Goal: Task Accomplishment & Management: Manage account settings

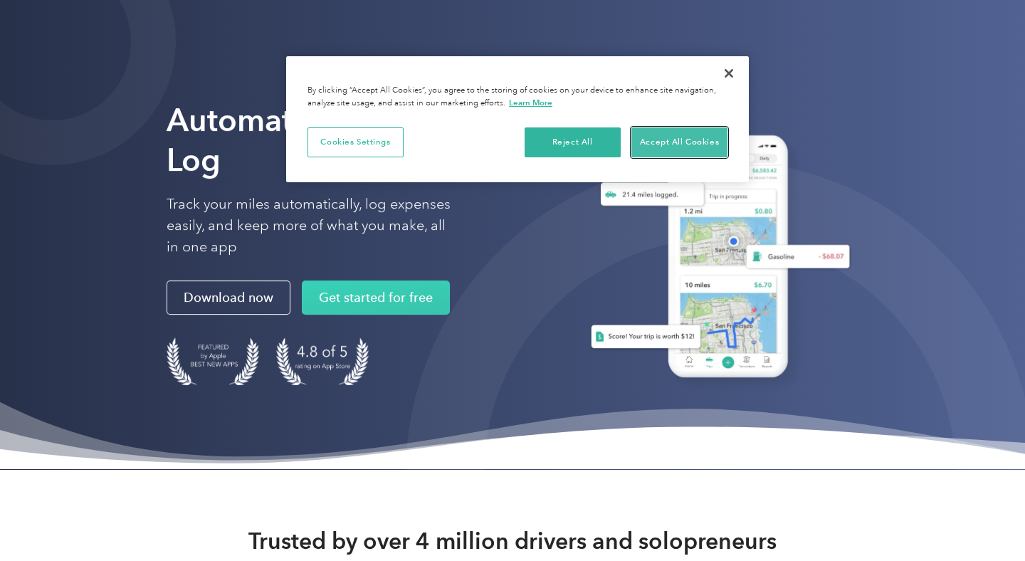
click at [667, 147] on button "Accept All Cookies" at bounding box center [679, 142] width 96 height 30
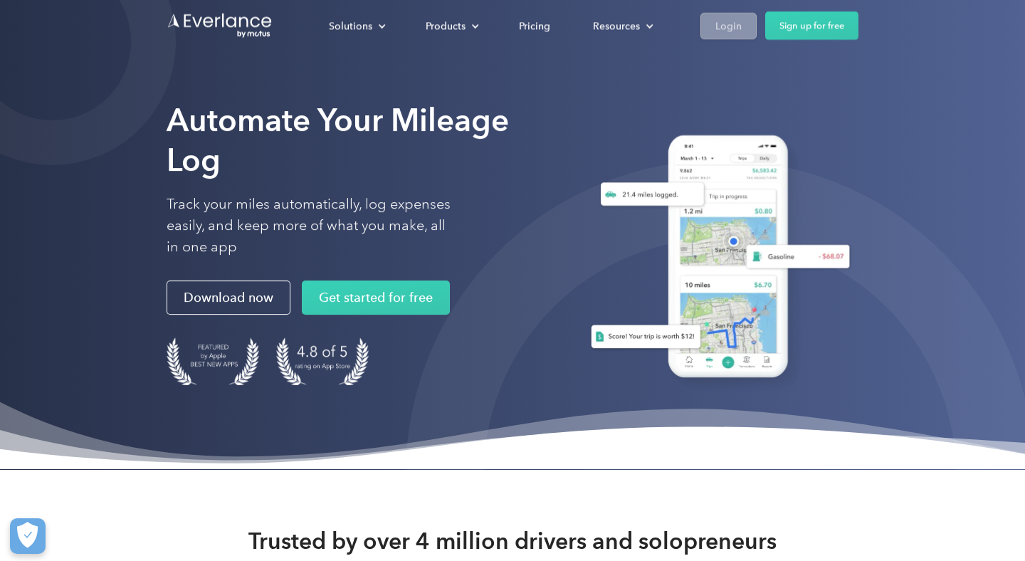
click at [719, 33] on div "Login" at bounding box center [728, 26] width 26 height 18
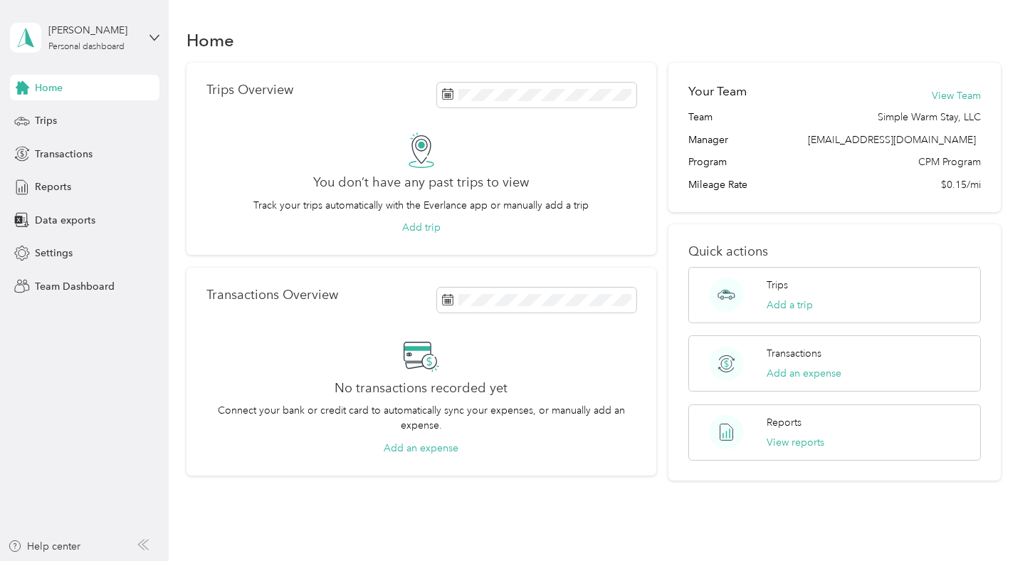
click at [140, 47] on div "[PERSON_NAME] Personal dashboard" at bounding box center [84, 38] width 149 height 50
click at [75, 115] on div "Team dashboard" at bounding box center [60, 117] width 76 height 15
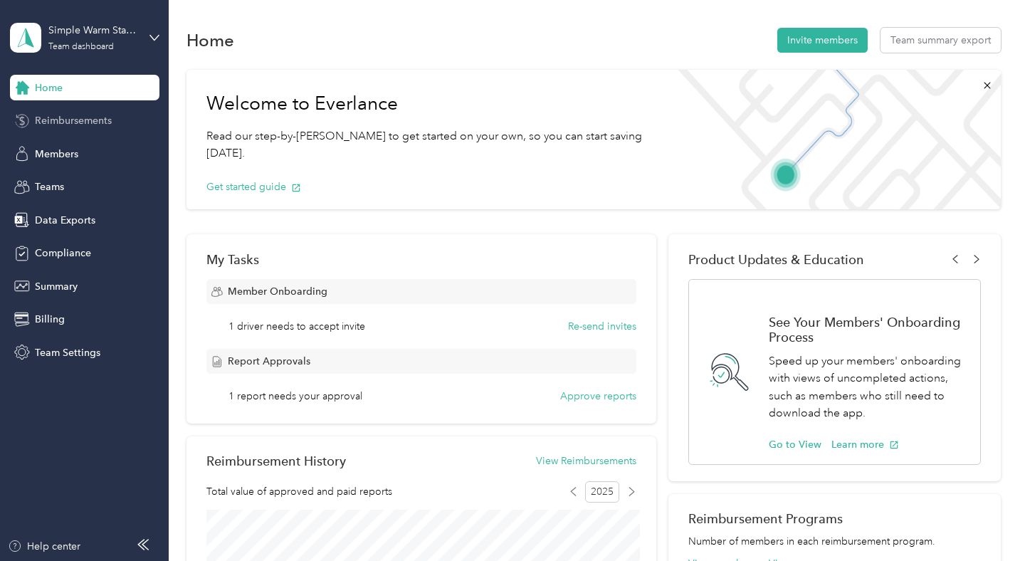
click at [69, 122] on span "Reimbursements" at bounding box center [73, 120] width 77 height 15
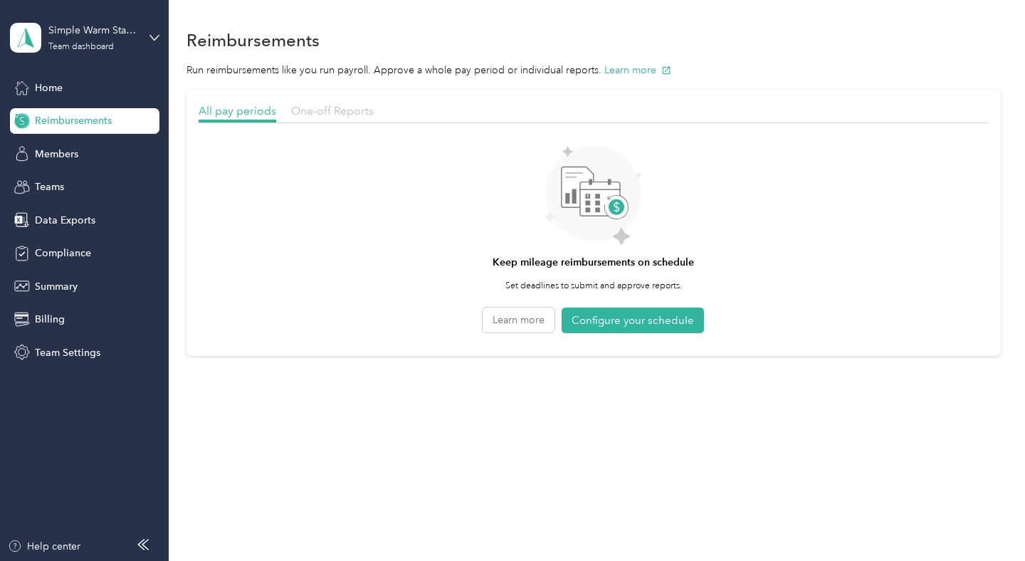
click at [325, 105] on span "One-off Reports" at bounding box center [332, 111] width 83 height 14
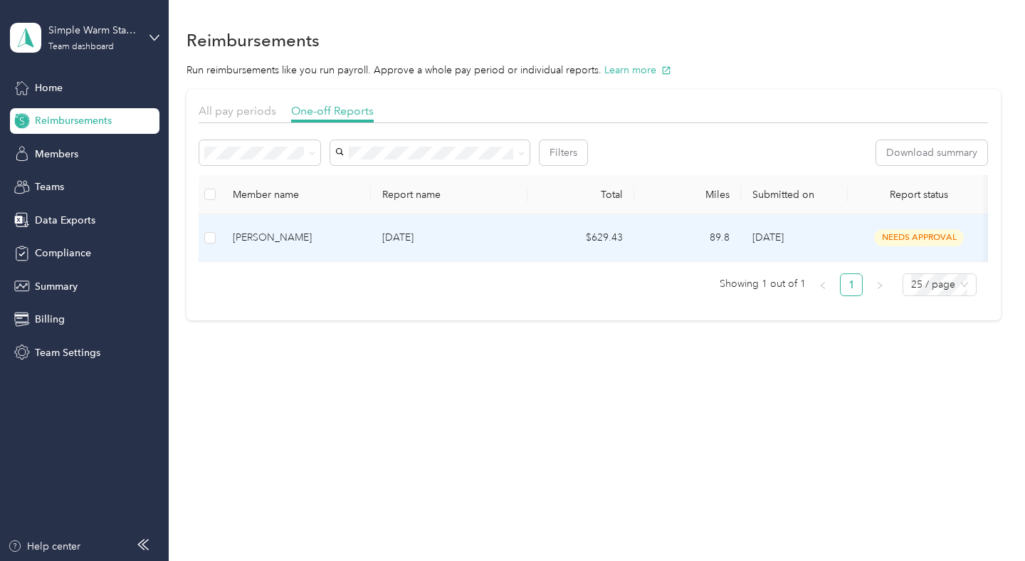
click at [396, 241] on p "[DATE]" at bounding box center [449, 238] width 134 height 16
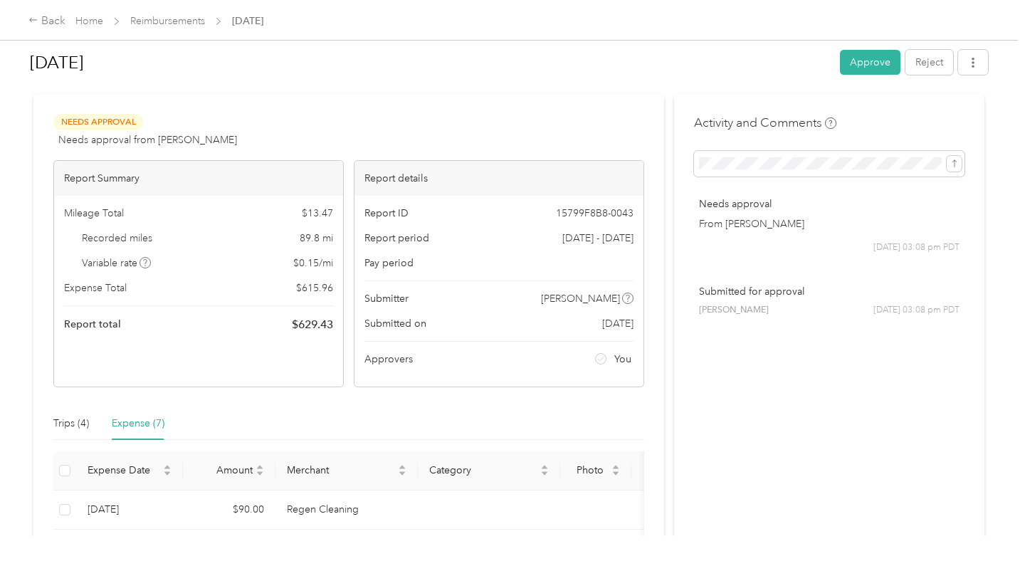
scroll to position [13, 0]
click at [857, 60] on button "Approve" at bounding box center [870, 62] width 60 height 25
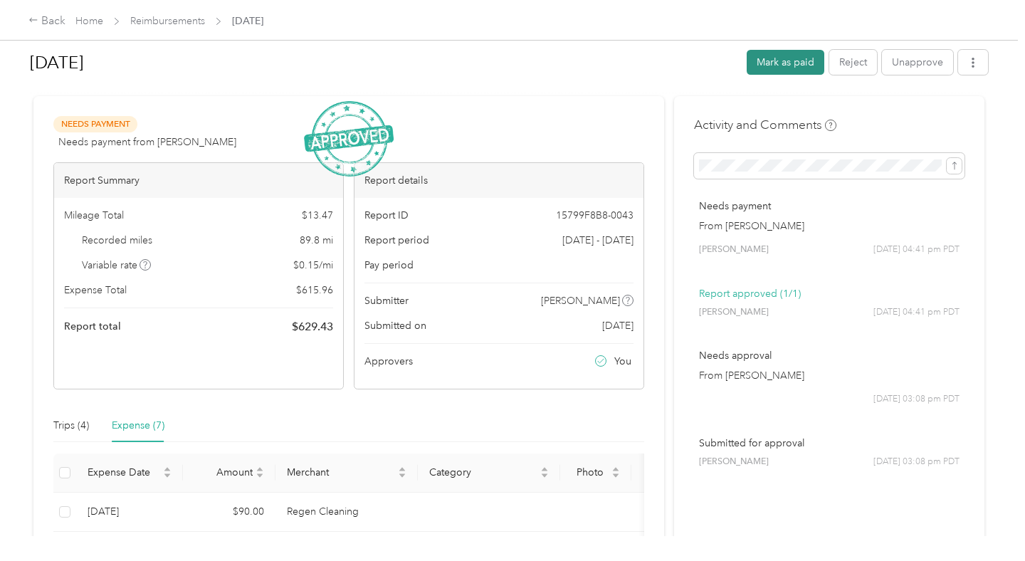
click at [783, 64] on button "Mark as paid" at bounding box center [785, 62] width 78 height 25
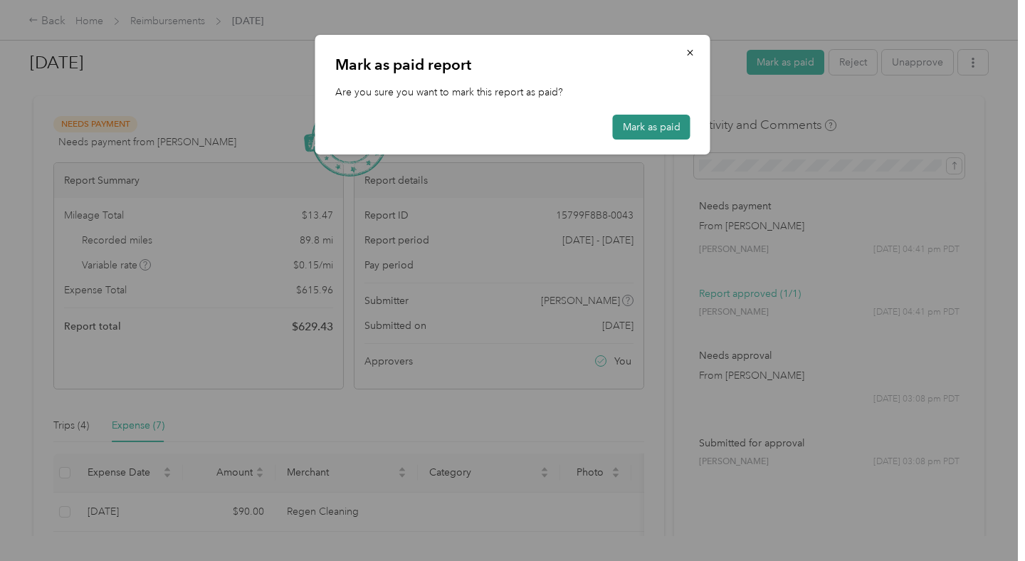
click at [643, 122] on button "Mark as paid" at bounding box center [652, 127] width 78 height 25
